Goal: Information Seeking & Learning: Learn about a topic

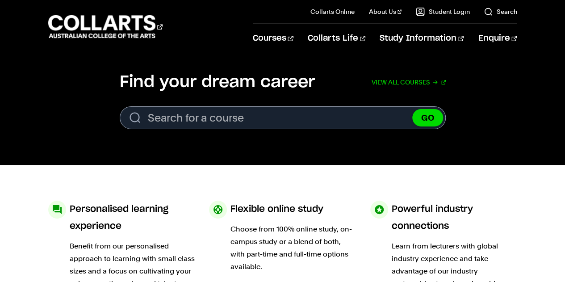
scroll to position [279, 0]
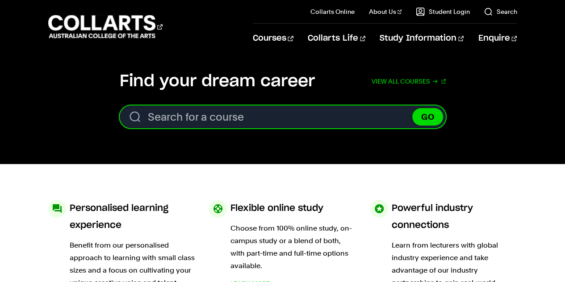
click at [245, 117] on input "Search for a course" at bounding box center [283, 116] width 326 height 23
type input "f"
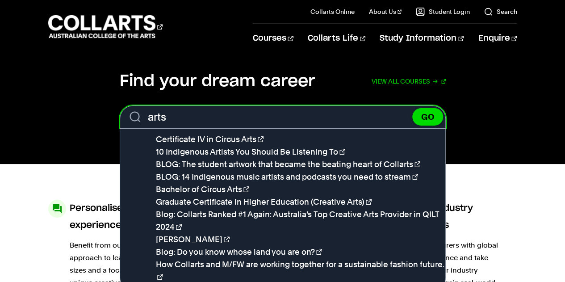
type input "arts"
click at [412, 108] on button "GO" at bounding box center [427, 116] width 31 height 17
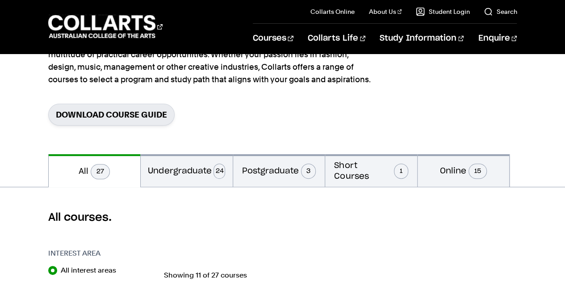
scroll to position [106, 0]
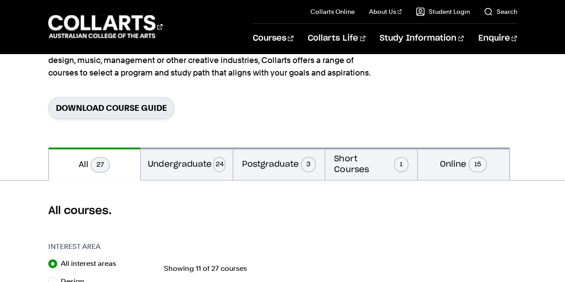
click at [190, 160] on button "Undergraduate 24" at bounding box center [187, 163] width 92 height 33
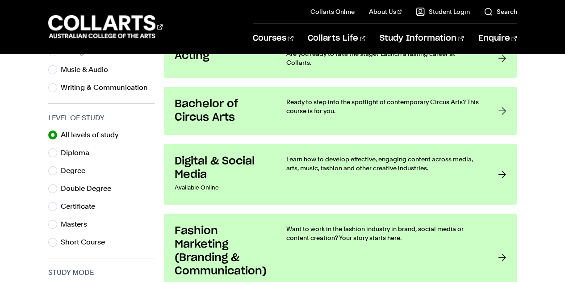
scroll to position [408, 0]
